Goal: Task Accomplishment & Management: Use online tool/utility

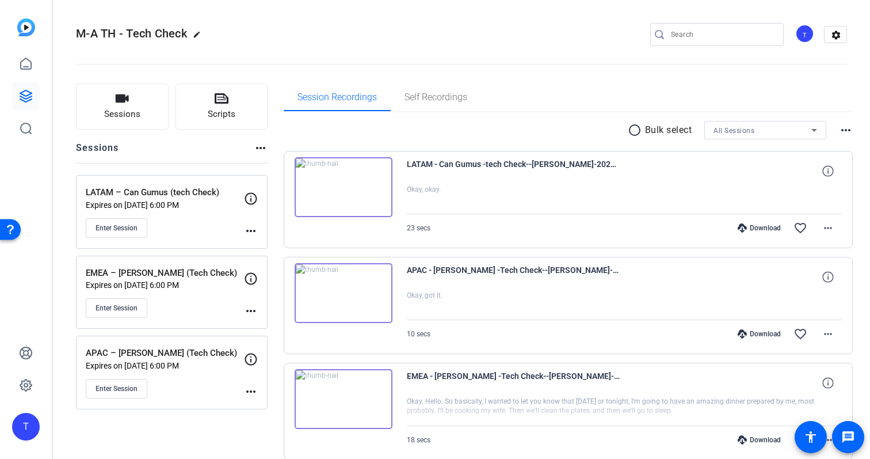
scroll to position [52, 0]
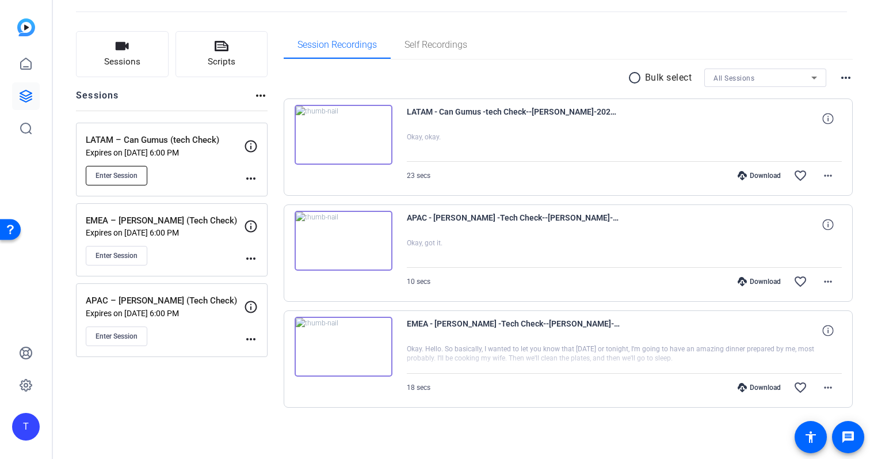
click at [123, 171] on span "Enter Session" at bounding box center [117, 175] width 42 height 9
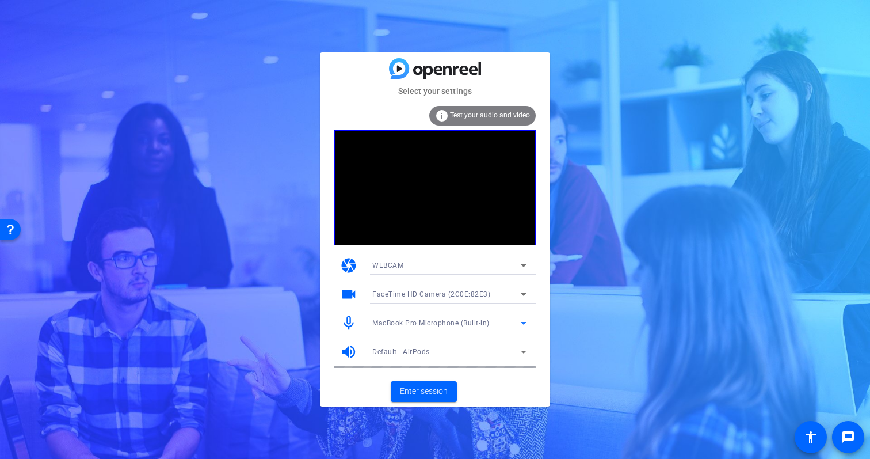
click at [469, 319] on span "MacBook Pro Microphone (Built-in)" at bounding box center [430, 323] width 117 height 8
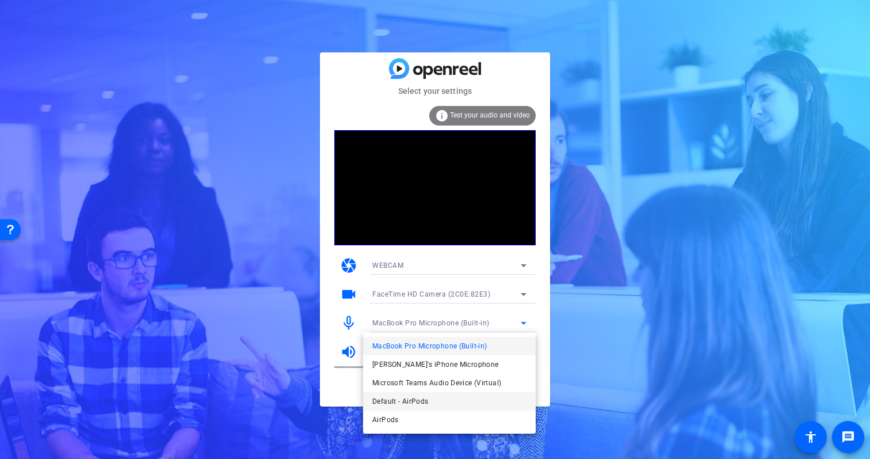
click at [464, 399] on mat-option "Default - AirPods" at bounding box center [449, 401] width 173 height 18
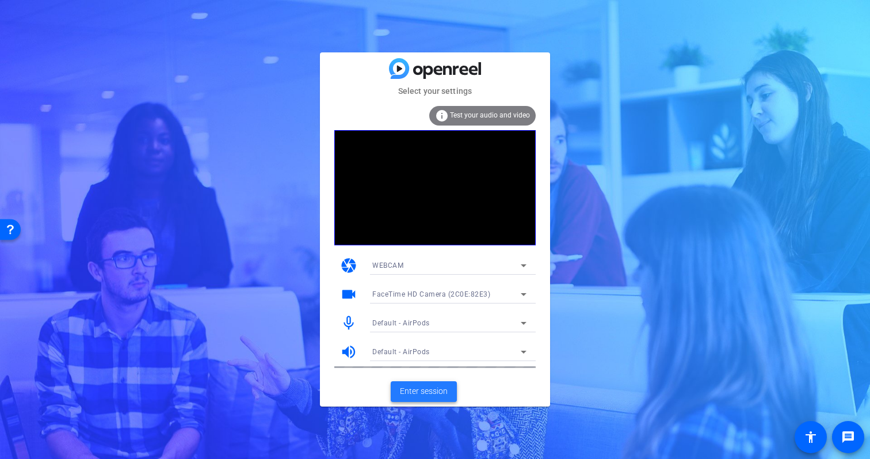
click at [433, 391] on span "Enter session" at bounding box center [424, 391] width 48 height 12
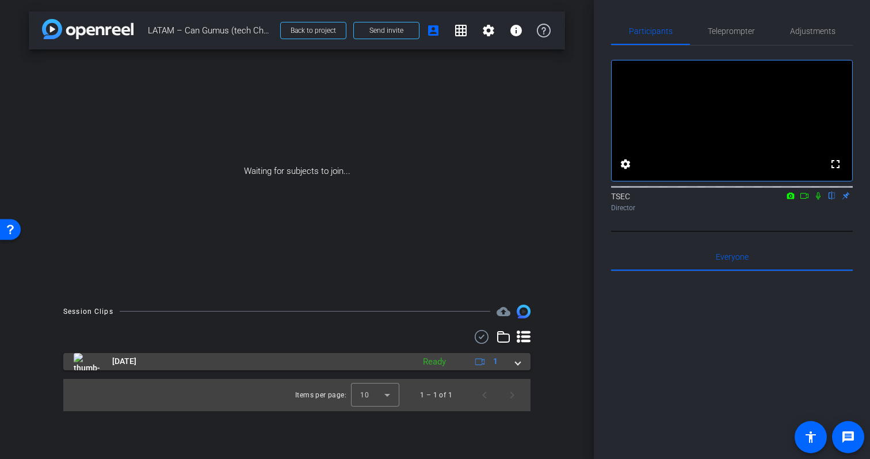
click at [521, 359] on mat-expansion-panel-header "Oct 2, 2025 Ready 1" at bounding box center [296, 361] width 467 height 17
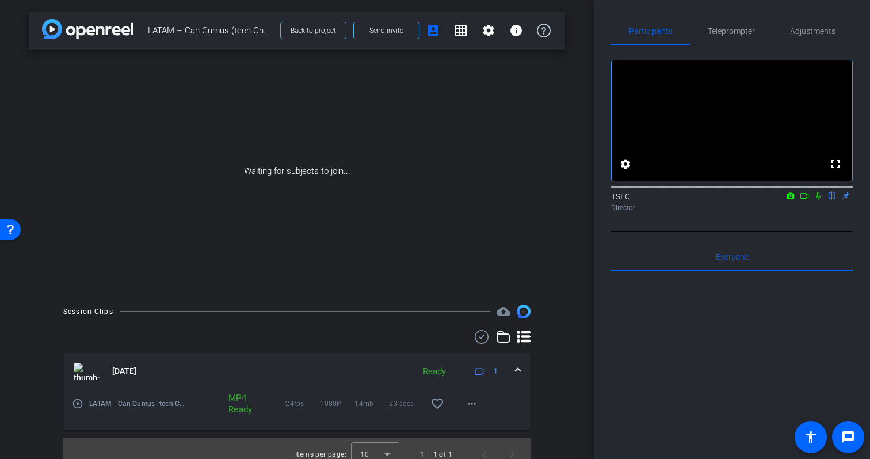
click at [520, 363] on mat-expansion-panel-header "Oct 2, 2025 Ready 1" at bounding box center [296, 371] width 467 height 37
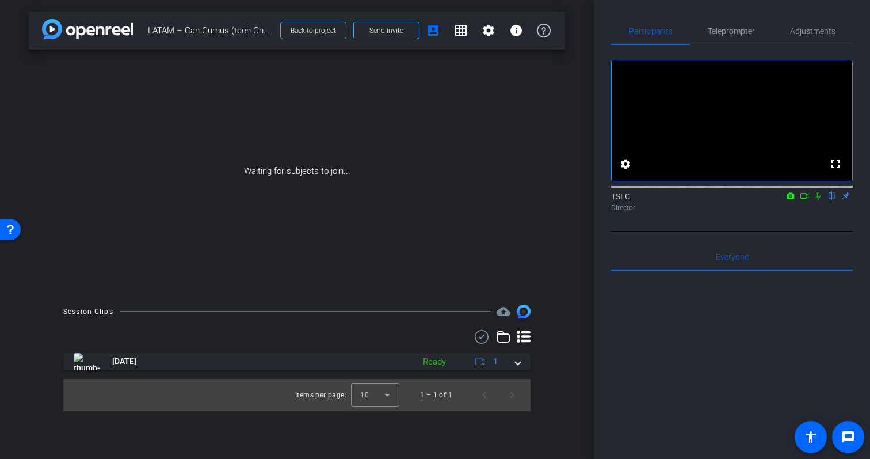
click at [780, 344] on div at bounding box center [732, 413] width 242 height 285
click at [819, 200] on icon at bounding box center [818, 195] width 5 height 7
click at [805, 200] on icon at bounding box center [804, 196] width 9 height 8
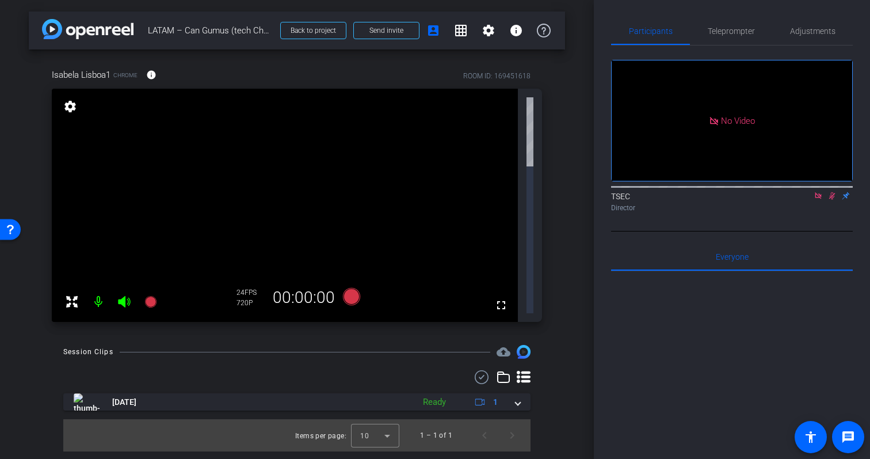
click at [818, 200] on icon at bounding box center [818, 196] width 9 height 8
click at [819, 200] on icon at bounding box center [818, 196] width 9 height 8
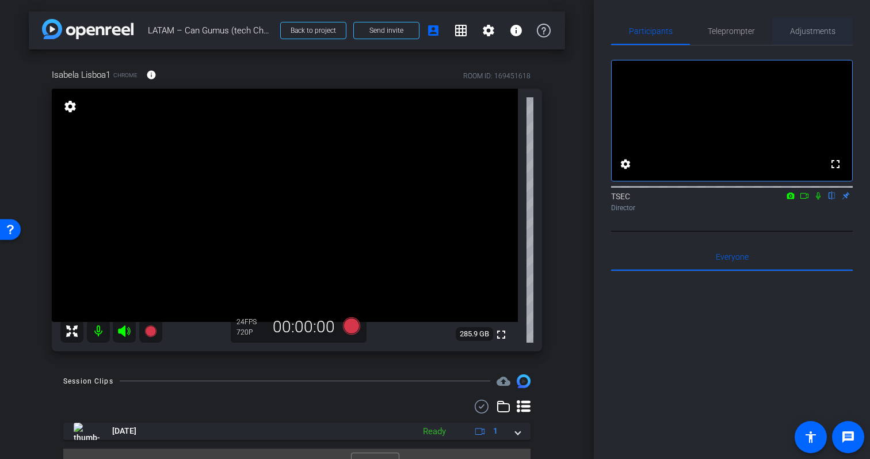
click at [802, 31] on span "Adjustments" at bounding box center [812, 31] width 45 height 8
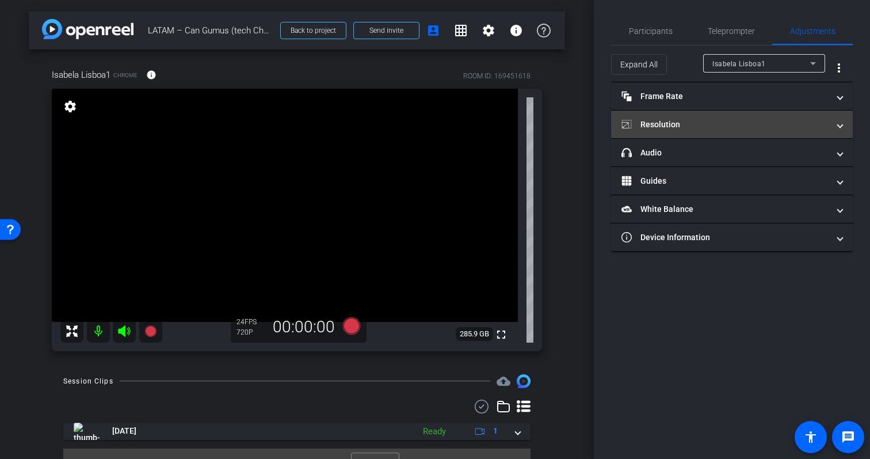
click at [789, 124] on mat-panel-title "Resolution" at bounding box center [725, 125] width 207 height 12
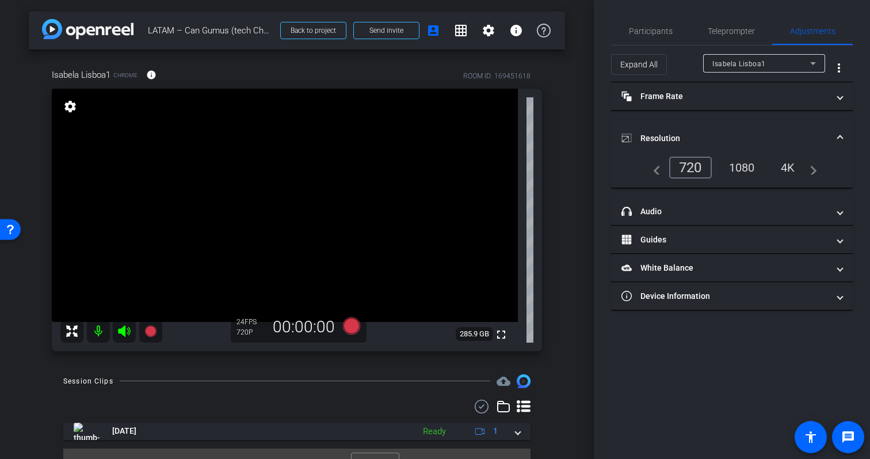
click at [749, 167] on div "1080" at bounding box center [742, 168] width 43 height 20
click at [841, 138] on span at bounding box center [840, 138] width 5 height 12
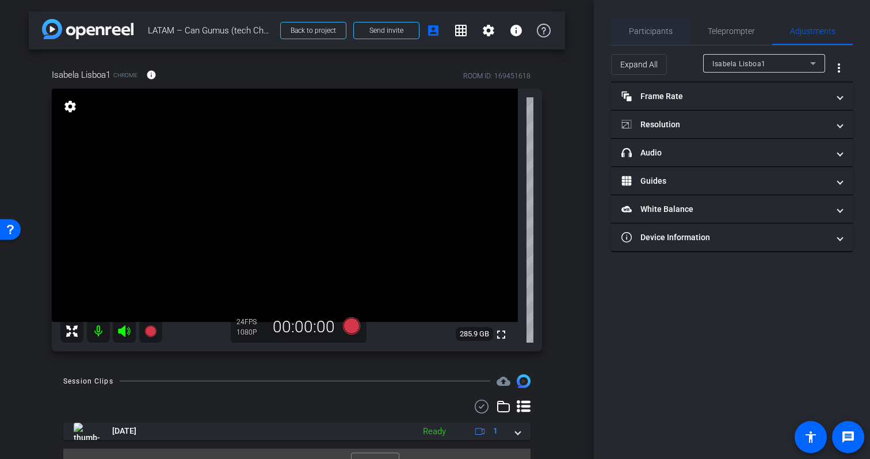
click at [635, 36] on span "Participants" at bounding box center [651, 31] width 44 height 28
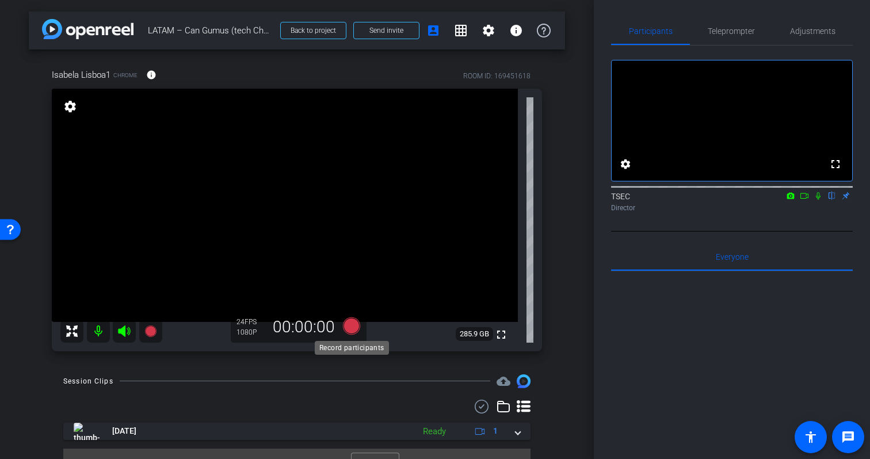
click at [350, 329] on icon at bounding box center [351, 325] width 17 height 17
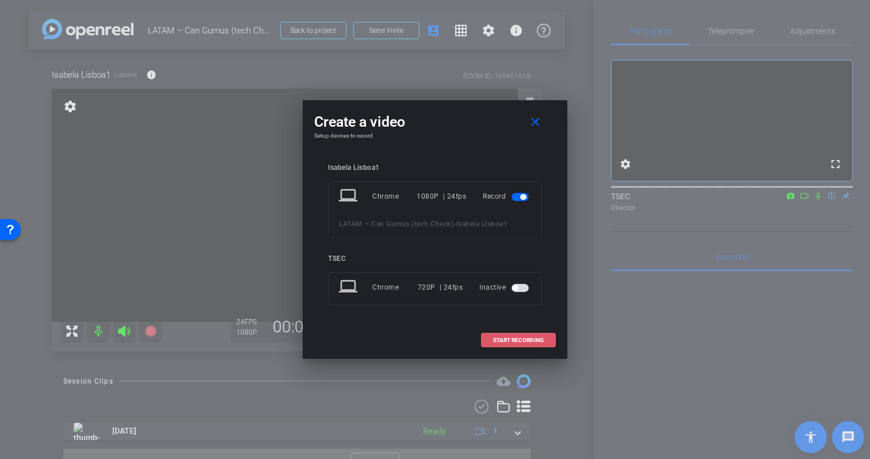
click at [527, 337] on span "START RECORDING" at bounding box center [518, 340] width 51 height 6
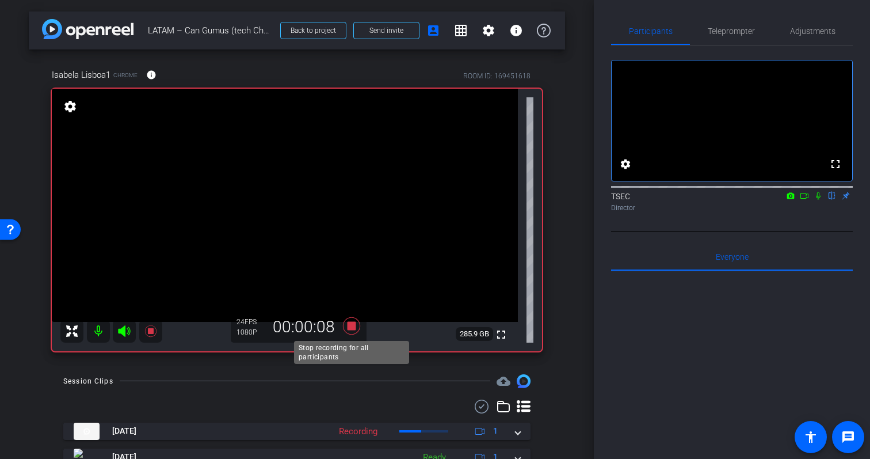
click at [351, 322] on icon at bounding box center [351, 325] width 17 height 17
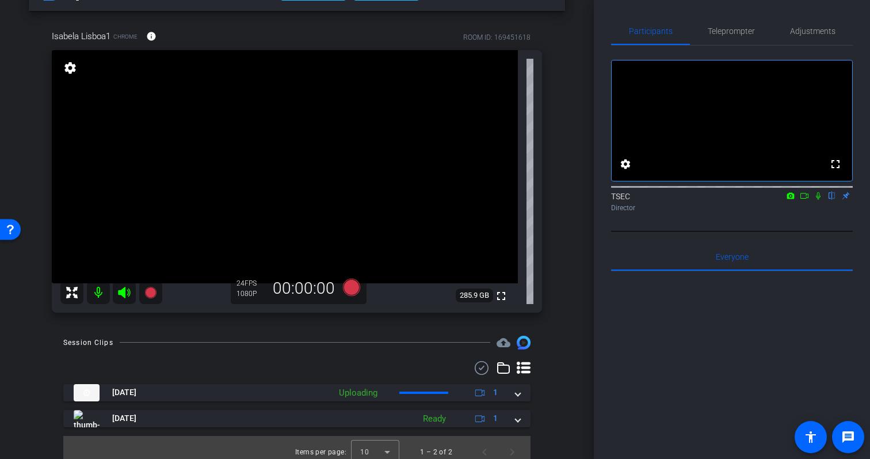
scroll to position [48, 0]
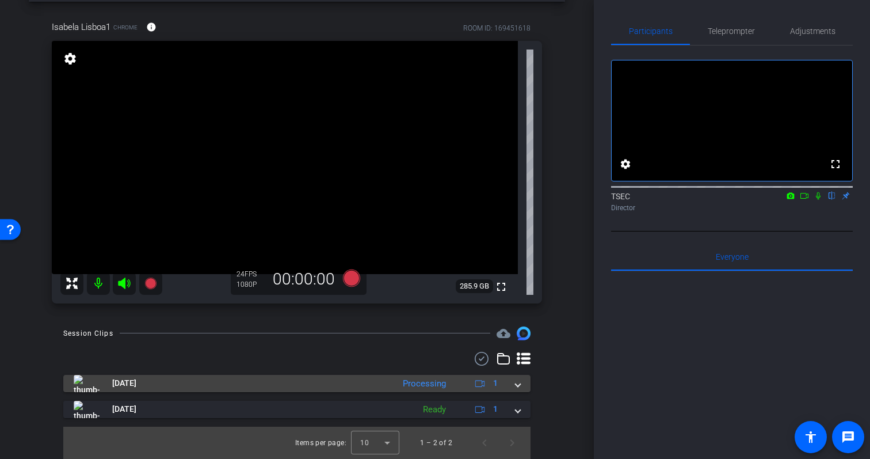
click at [520, 385] on mat-expansion-panel-header "Oct 2, 2025 Processing 1" at bounding box center [296, 383] width 467 height 17
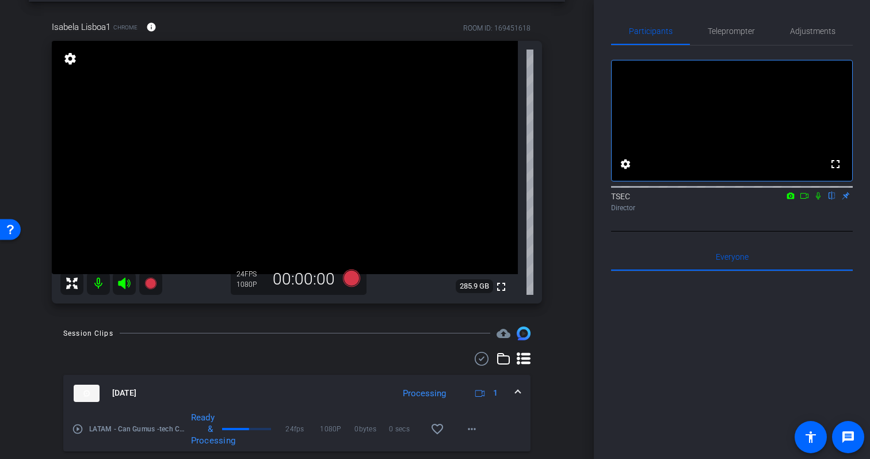
scroll to position [107, 0]
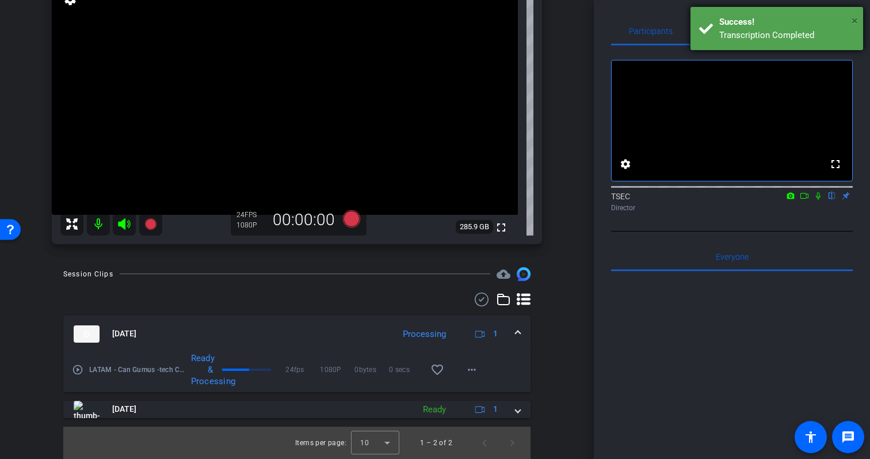
click at [854, 21] on span "×" at bounding box center [855, 21] width 6 height 14
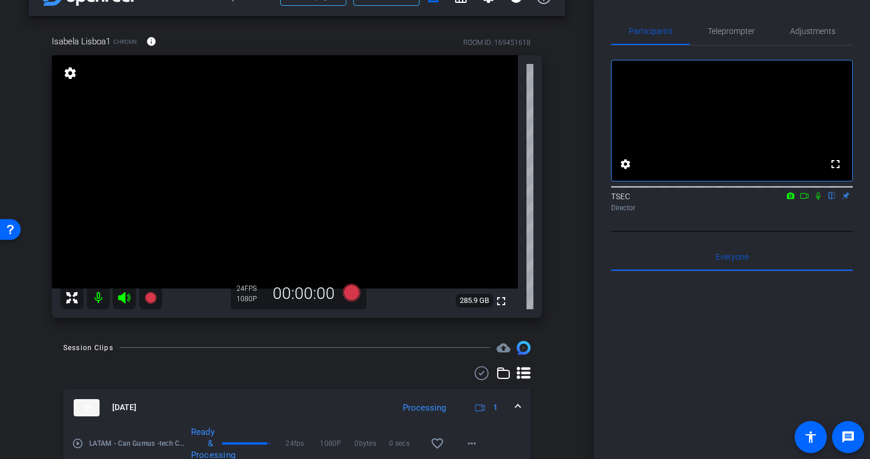
scroll to position [0, 0]
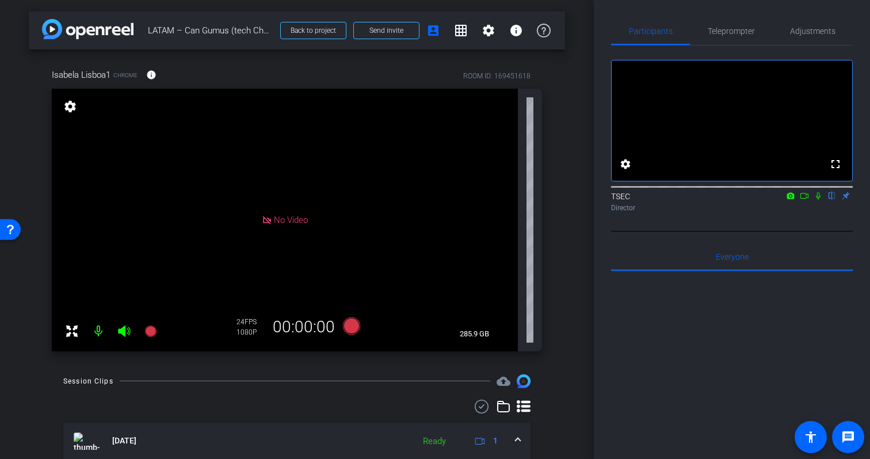
click at [805, 200] on icon at bounding box center [804, 196] width 9 height 8
click at [831, 200] on icon at bounding box center [832, 195] width 5 height 7
click at [831, 200] on icon at bounding box center [832, 196] width 9 height 8
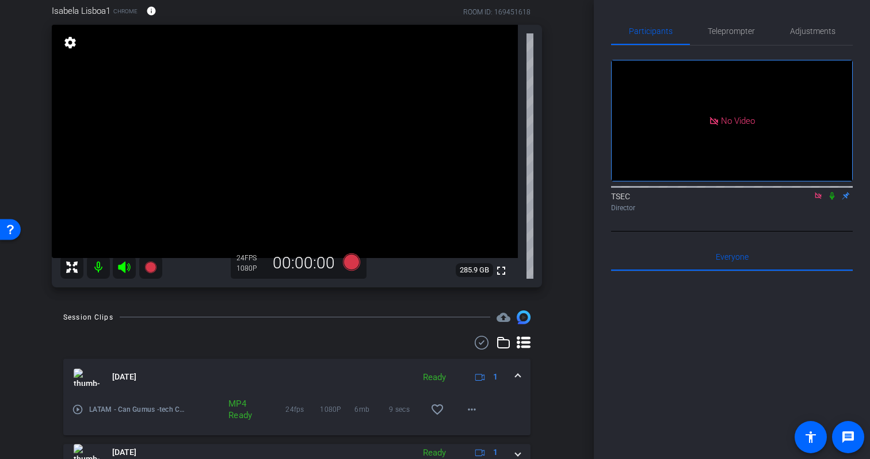
scroll to position [66, 0]
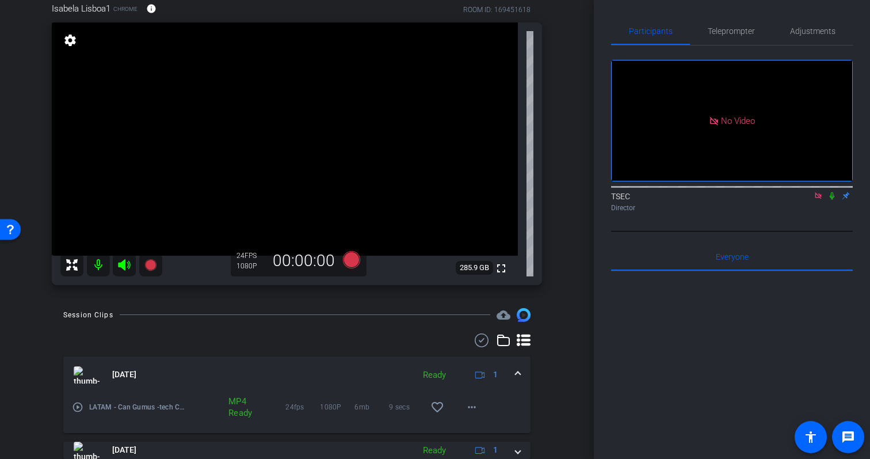
click at [518, 371] on span at bounding box center [518, 374] width 5 height 12
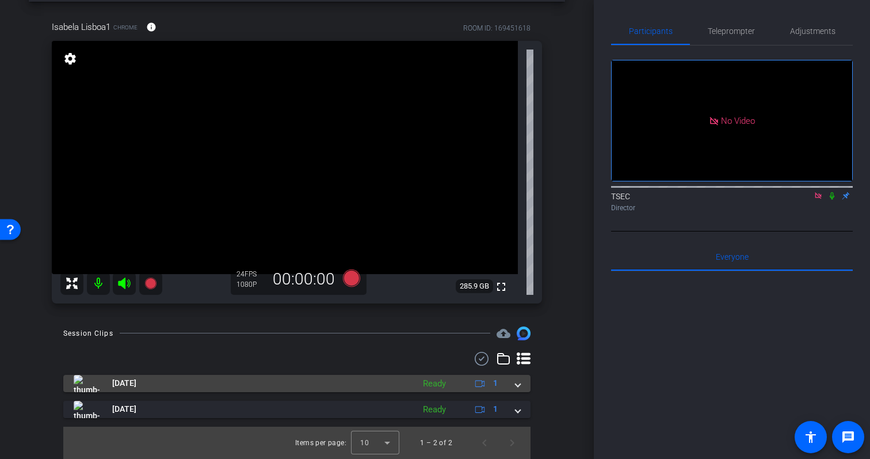
scroll to position [48, 0]
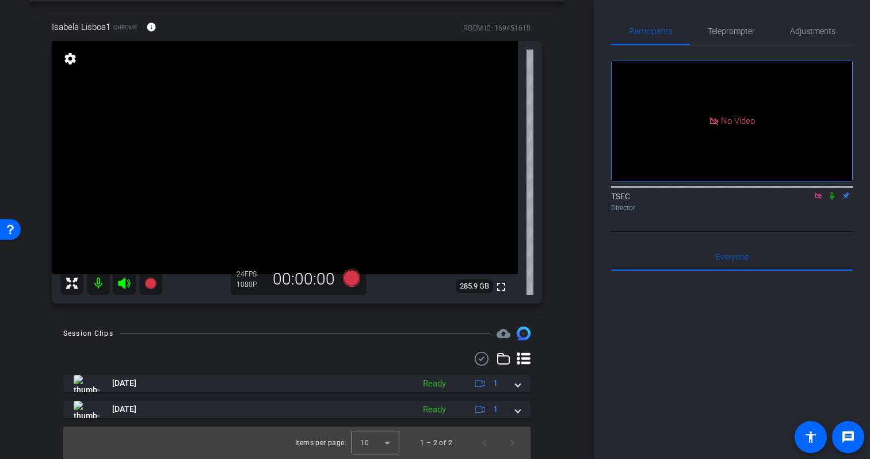
click at [817, 199] on icon at bounding box center [818, 195] width 6 height 6
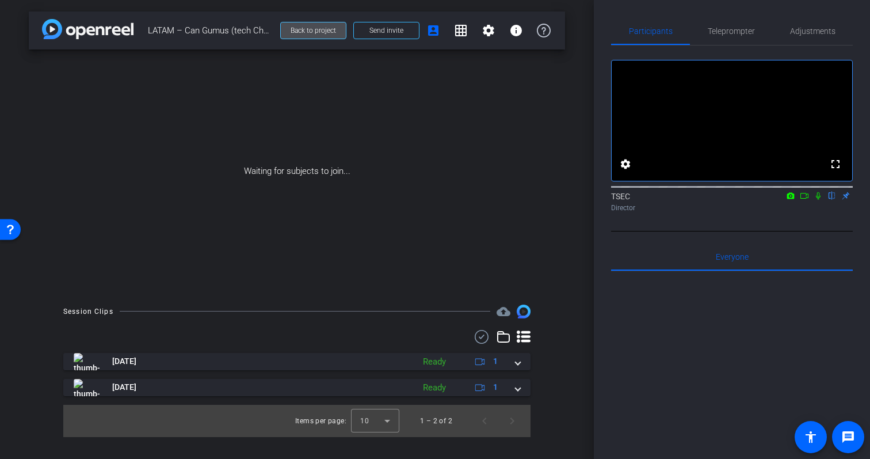
click at [323, 35] on span at bounding box center [313, 31] width 65 height 28
